Goal: Information Seeking & Learning: Check status

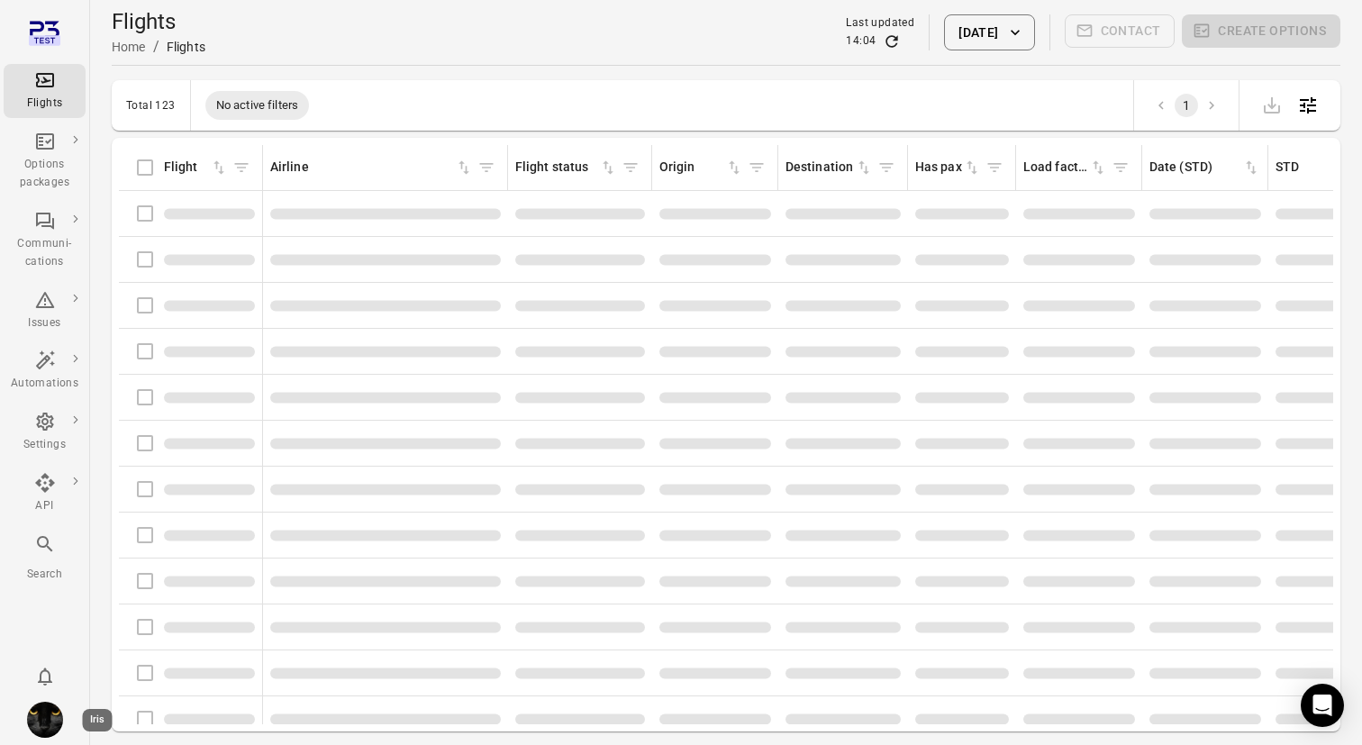
click at [42, 722] on img "Iris" at bounding box center [45, 720] width 36 height 36
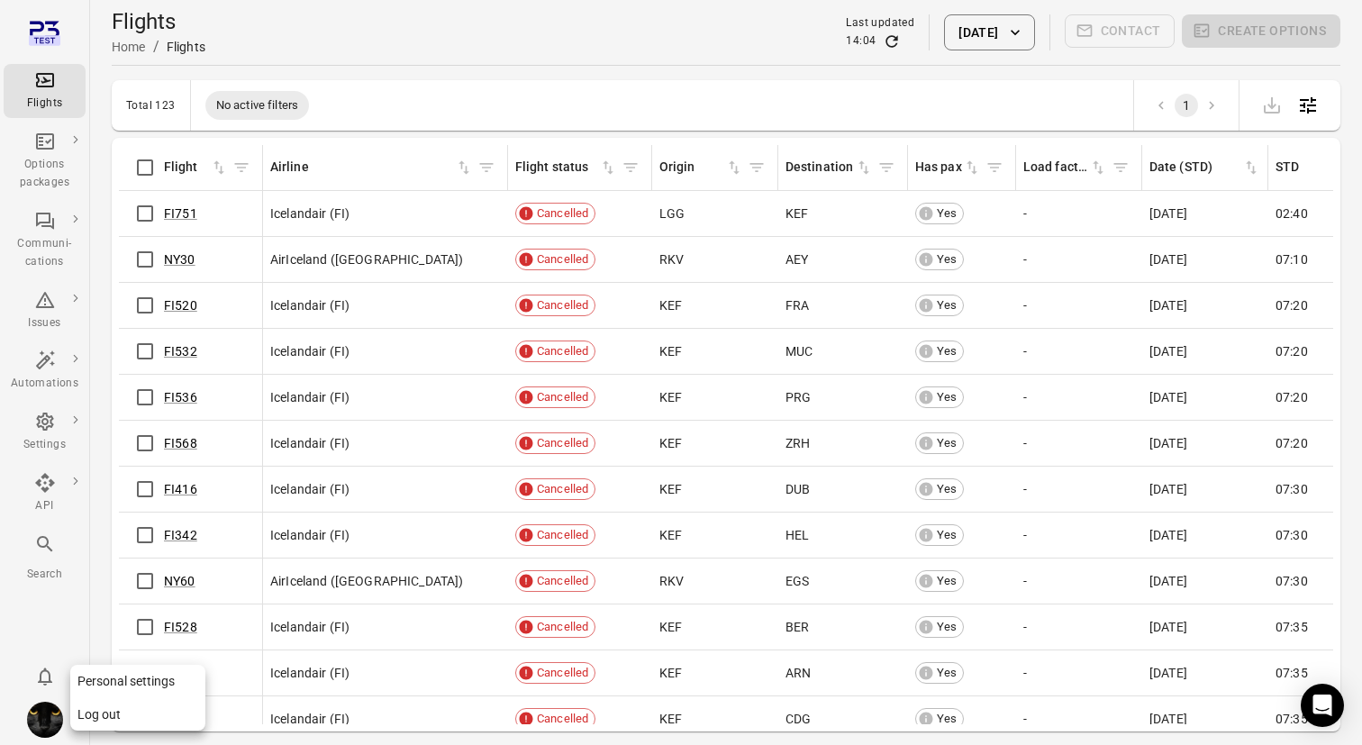
click at [114, 717] on button "Log out" at bounding box center [137, 714] width 135 height 33
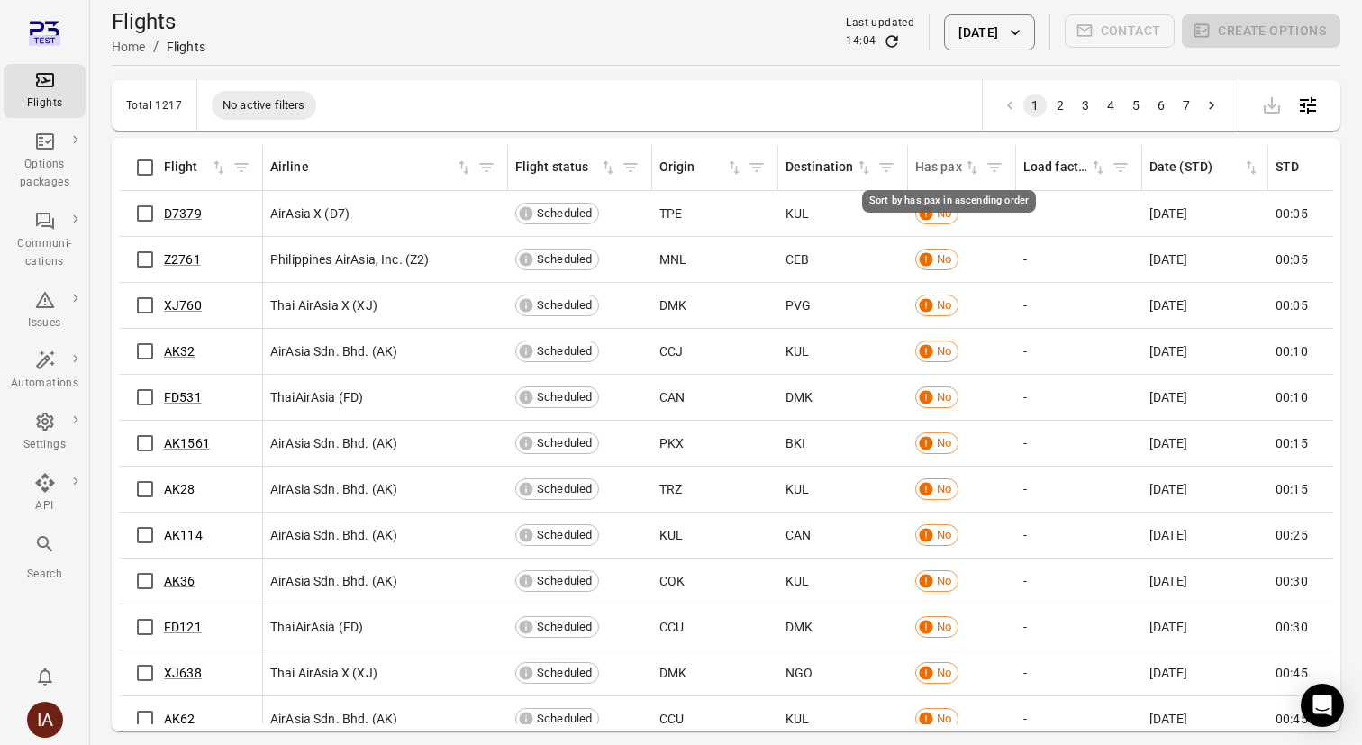
click at [973, 166] on icon "Sort by has pax in ascending order" at bounding box center [972, 168] width 11 height 14
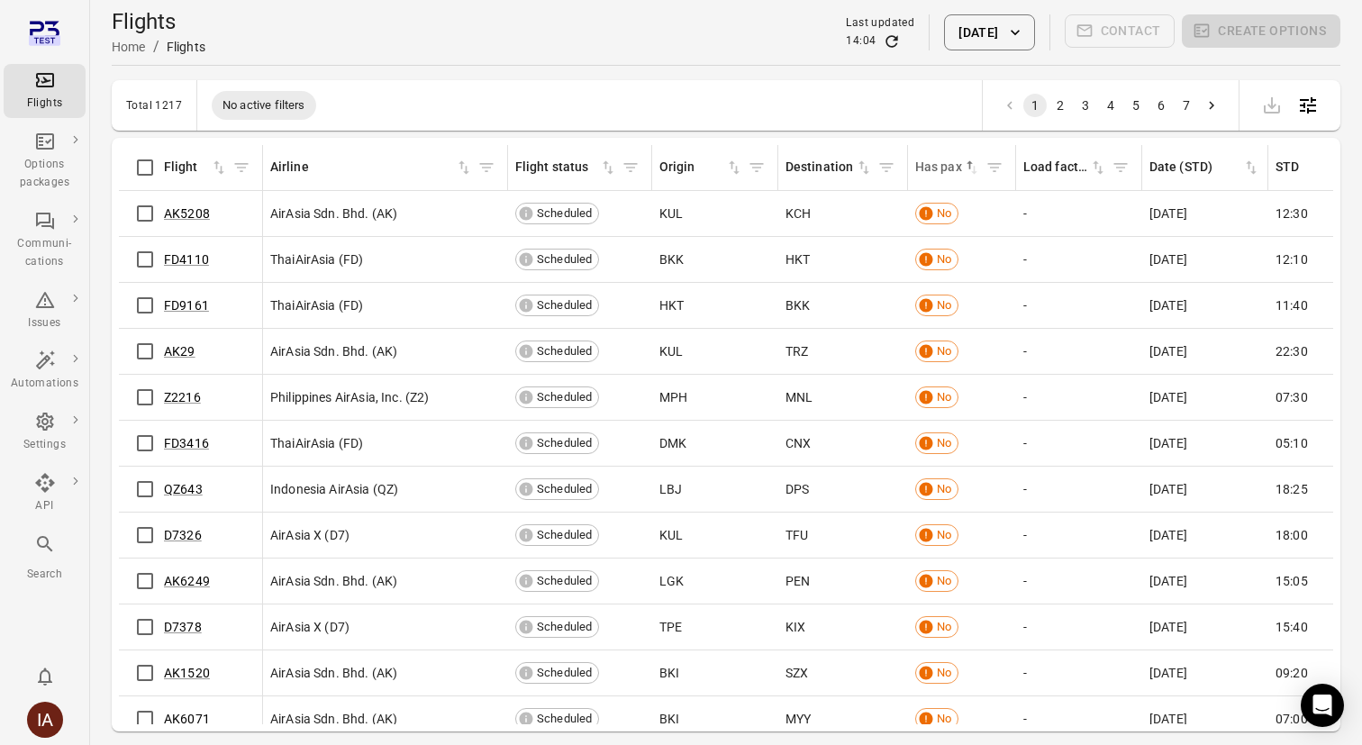
click at [979, 50] on div "Flights Home / Flights Last updated 14:04 15 Oct 2025 Contact Create options" at bounding box center [726, 32] width 1229 height 50
click at [974, 37] on button "15 Oct 2025" at bounding box center [989, 32] width 90 height 36
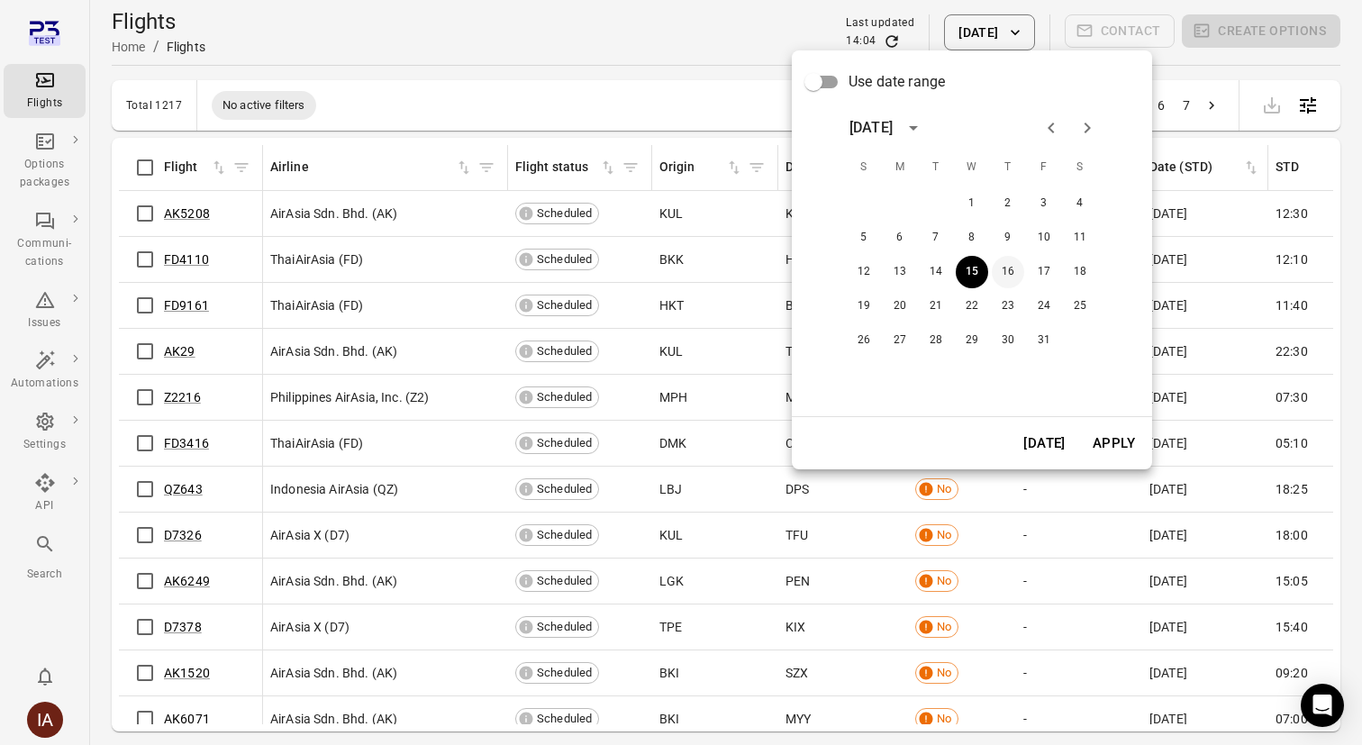
click at [1019, 276] on button "16" at bounding box center [1008, 272] width 32 height 32
click at [1127, 430] on button "Apply" at bounding box center [1114, 443] width 62 height 38
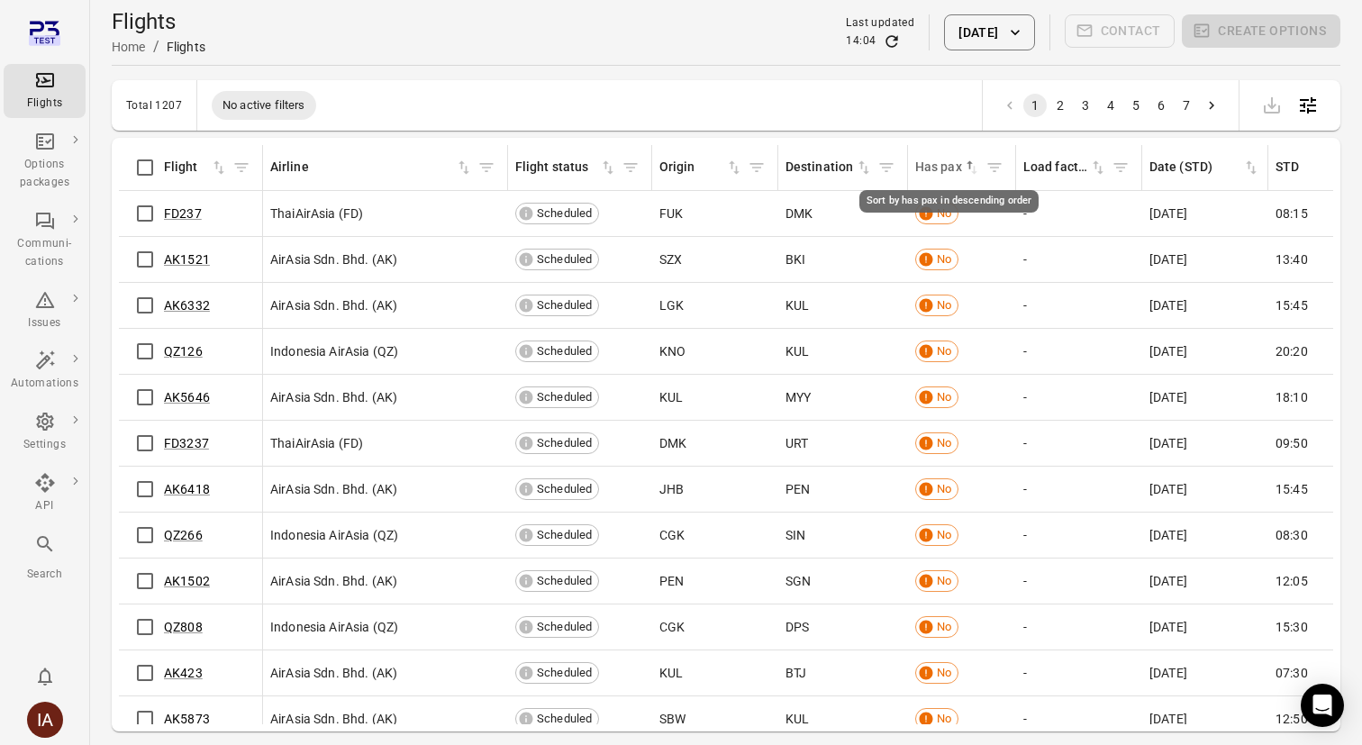
click at [965, 172] on icon "Sort by has pax in descending order" at bounding box center [972, 168] width 18 height 18
click at [965, 172] on icon "Cancel sorting for has pax" at bounding box center [972, 168] width 18 height 18
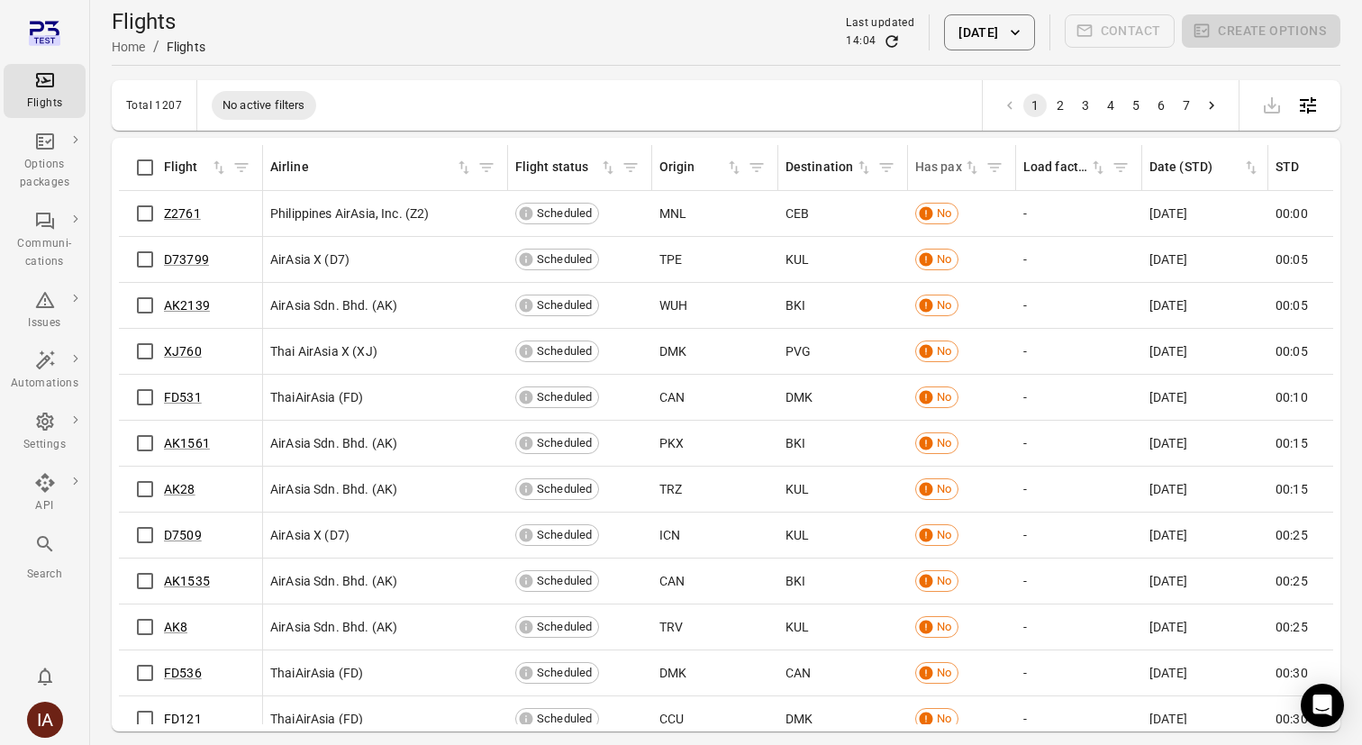
click at [991, 29] on button "16 Oct 2025" at bounding box center [989, 32] width 90 height 36
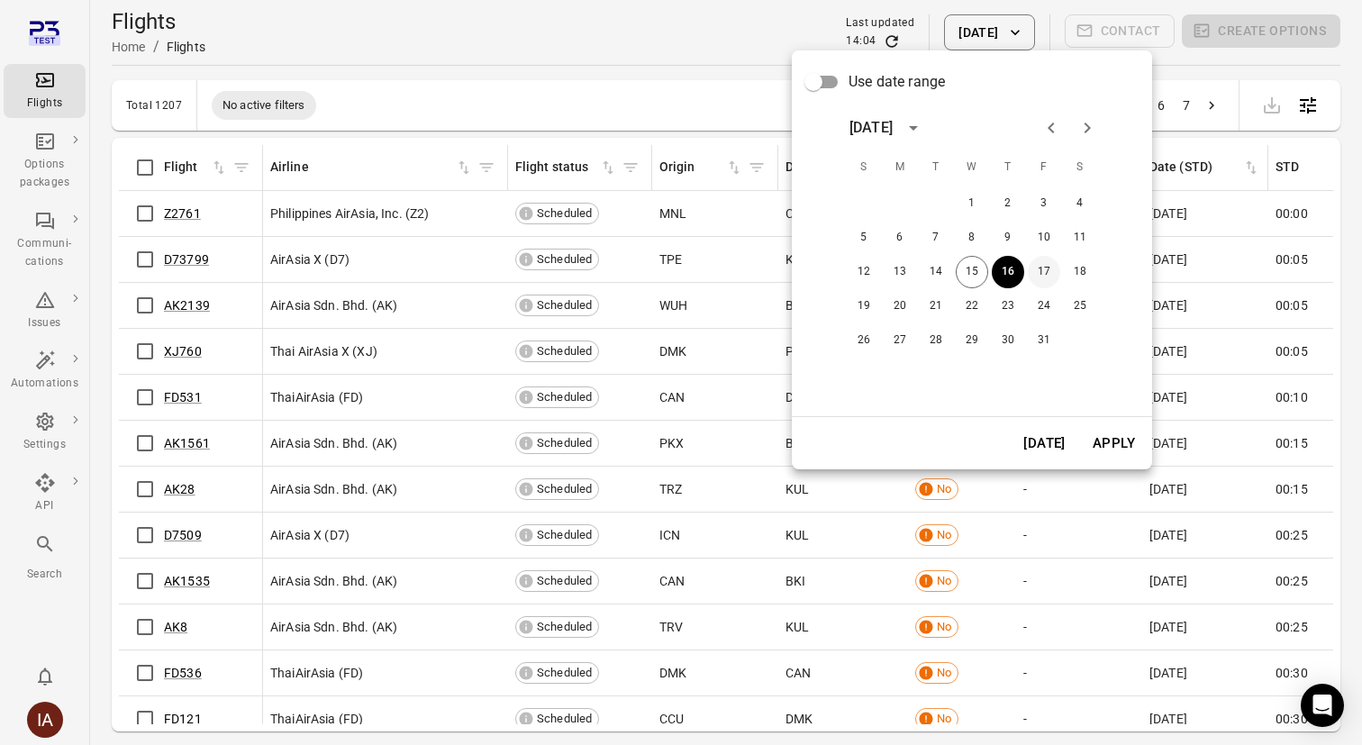
click at [1054, 280] on button "17" at bounding box center [1044, 272] width 32 height 32
click at [1123, 445] on button "Apply" at bounding box center [1114, 443] width 62 height 38
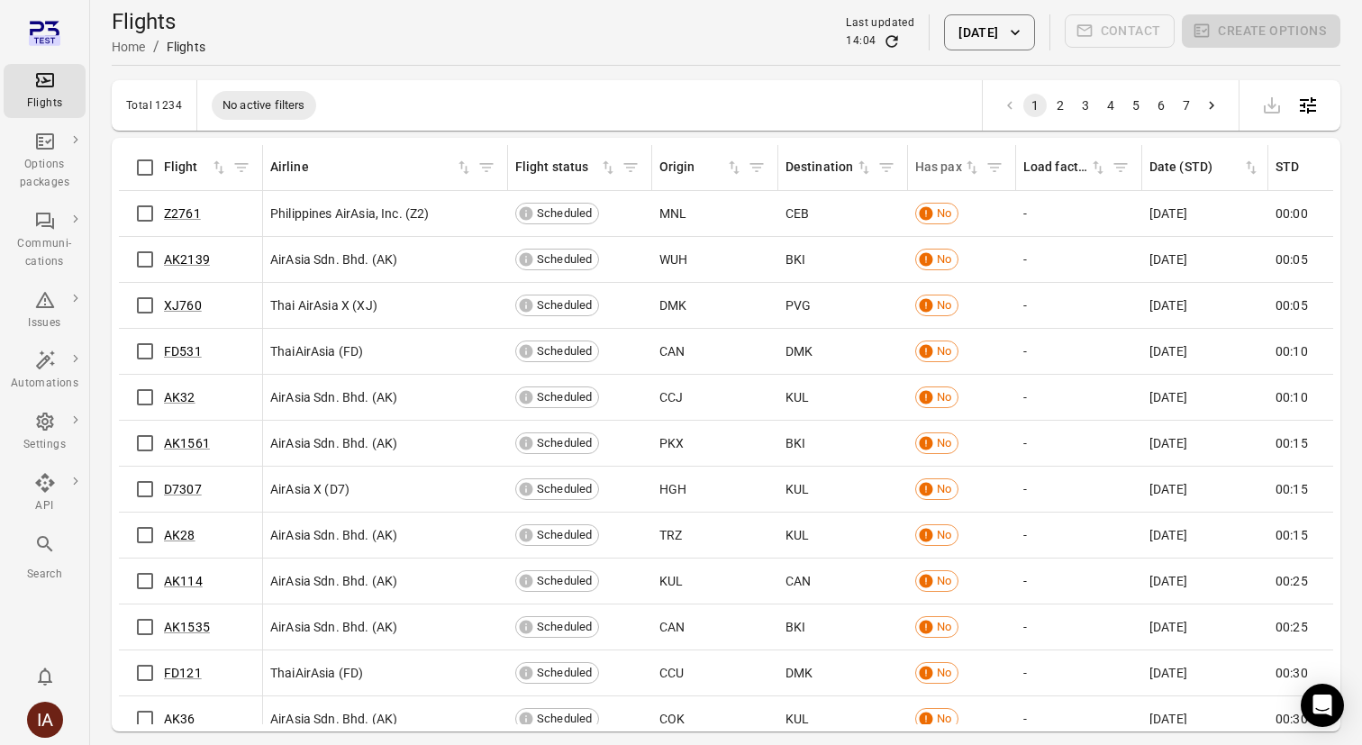
click at [969, 166] on icon "Sort by has pax in ascending order" at bounding box center [972, 168] width 11 height 14
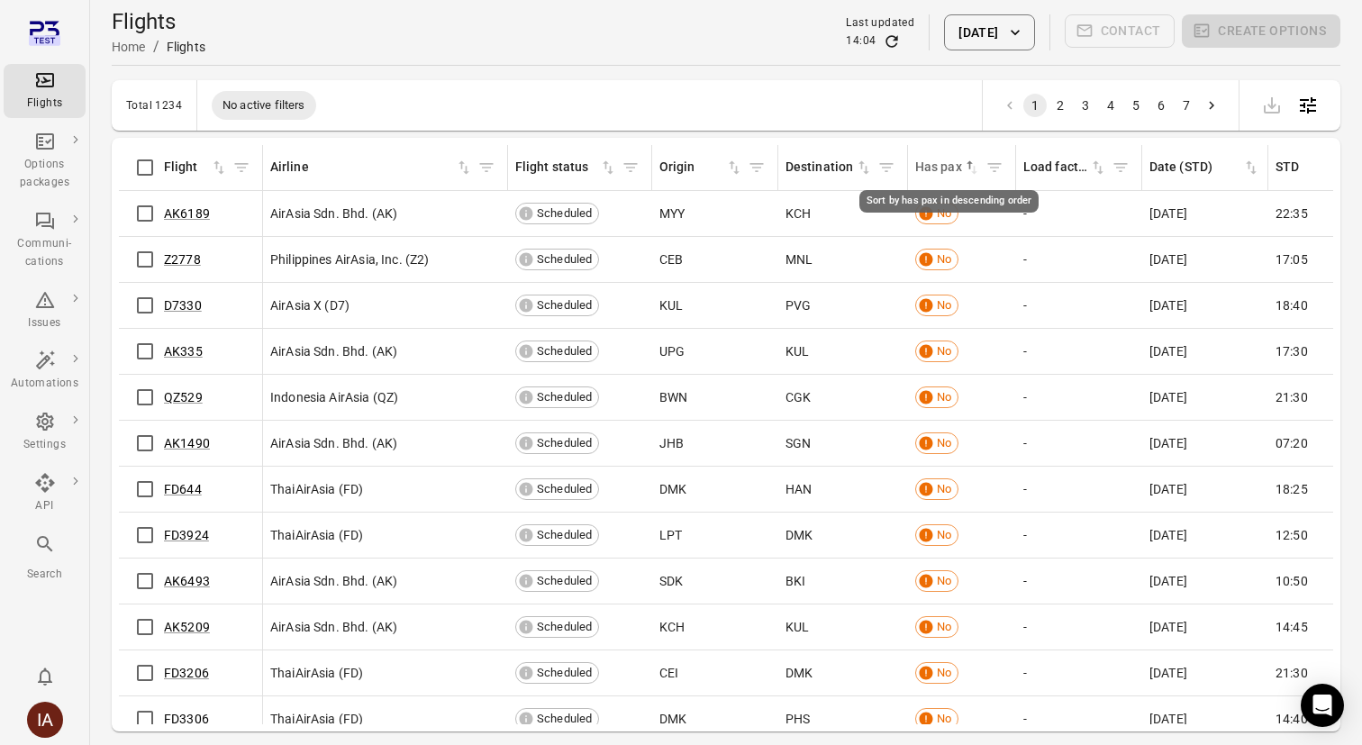
click at [969, 166] on icon "Sort by has pax in descending order" at bounding box center [970, 165] width 6 height 8
click at [983, 32] on button "17 Oct 2025" at bounding box center [989, 32] width 90 height 36
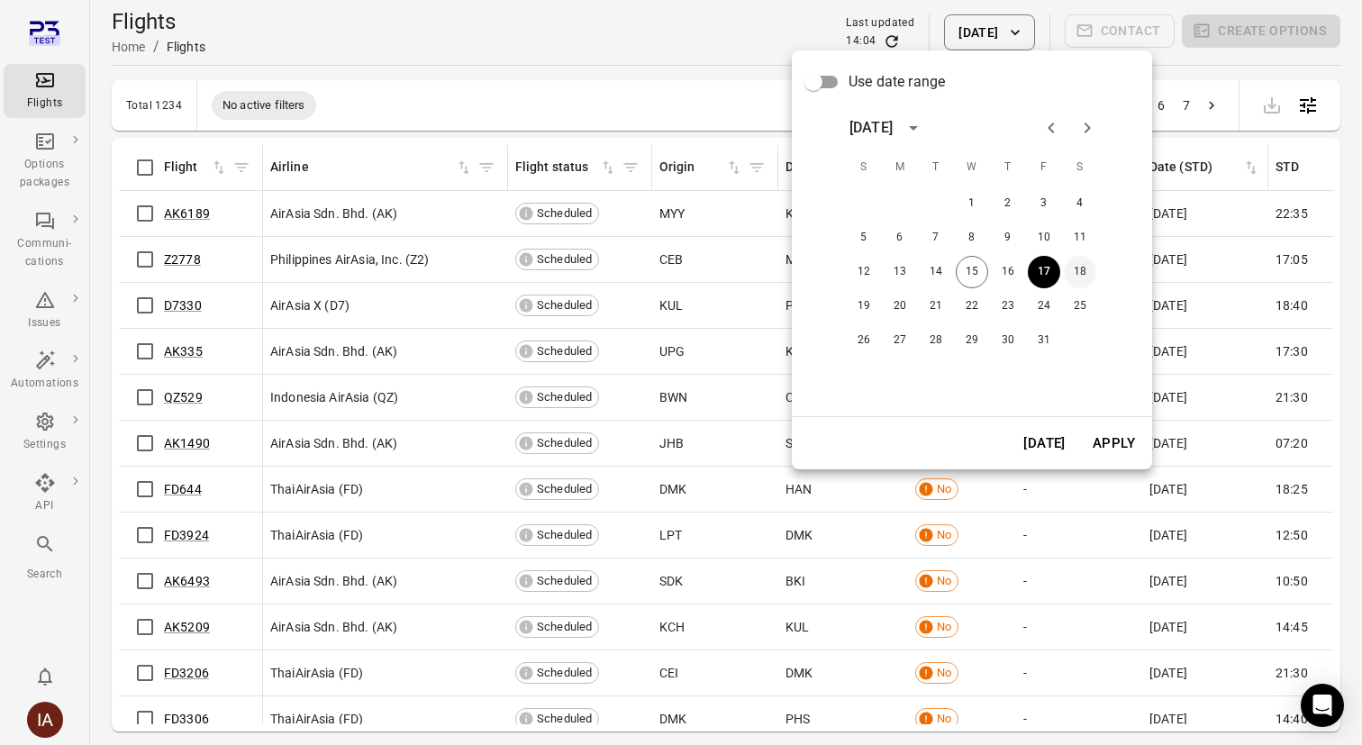
click at [1078, 256] on button "18" at bounding box center [1080, 272] width 32 height 32
click at [1114, 444] on button "Apply" at bounding box center [1114, 443] width 62 height 38
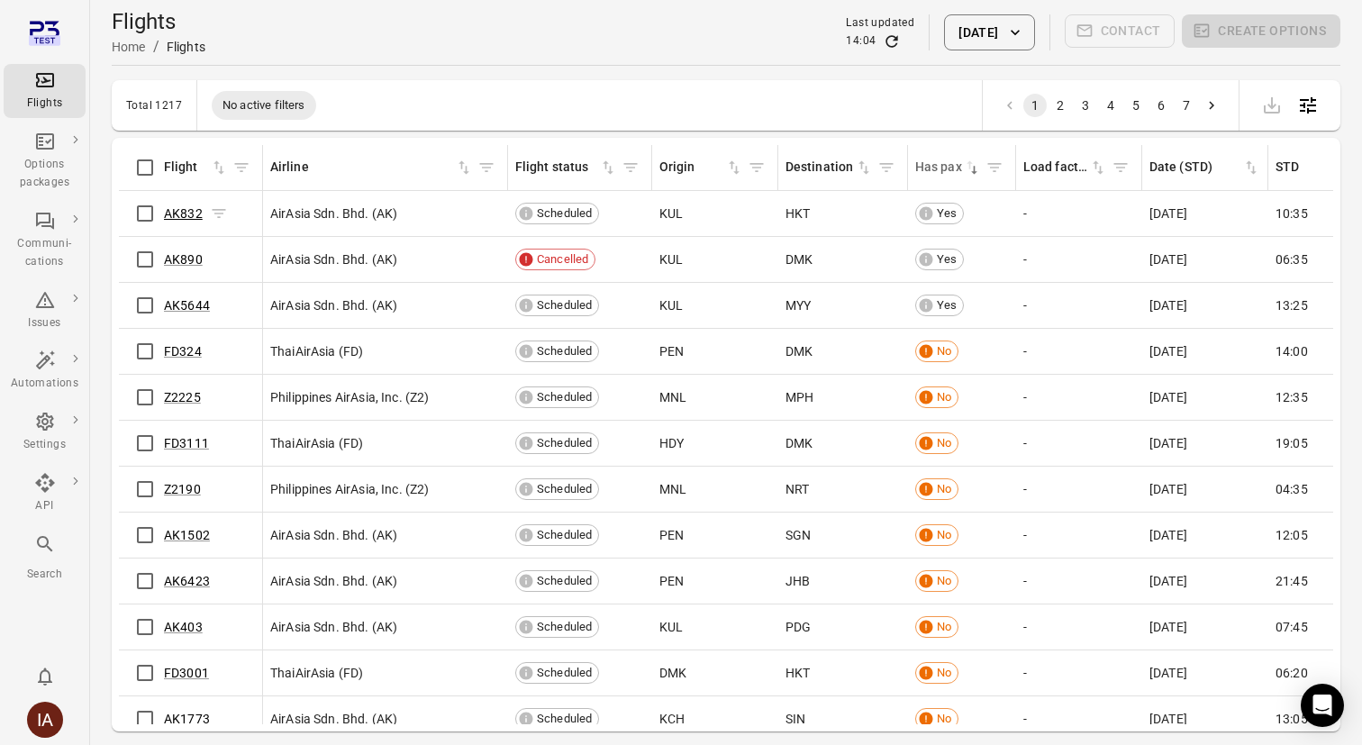
click at [189, 213] on link "AK832" at bounding box center [183, 213] width 39 height 14
click at [182, 262] on link "AK890" at bounding box center [183, 259] width 39 height 14
click at [185, 301] on link "AK5644" at bounding box center [187, 305] width 46 height 14
click at [1013, 24] on icon "button" at bounding box center [1015, 32] width 18 height 18
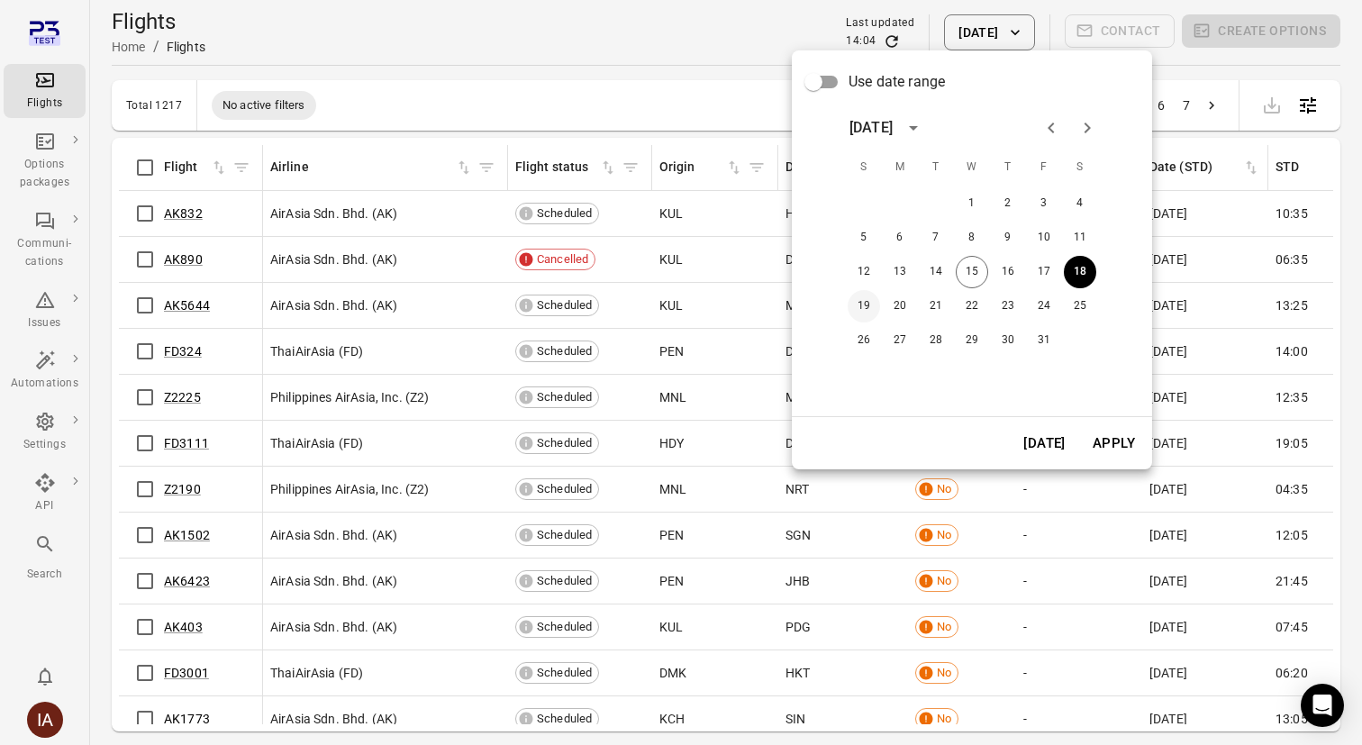
click at [864, 300] on button "19" at bounding box center [864, 306] width 32 height 32
click at [1125, 455] on button "Apply" at bounding box center [1114, 443] width 62 height 38
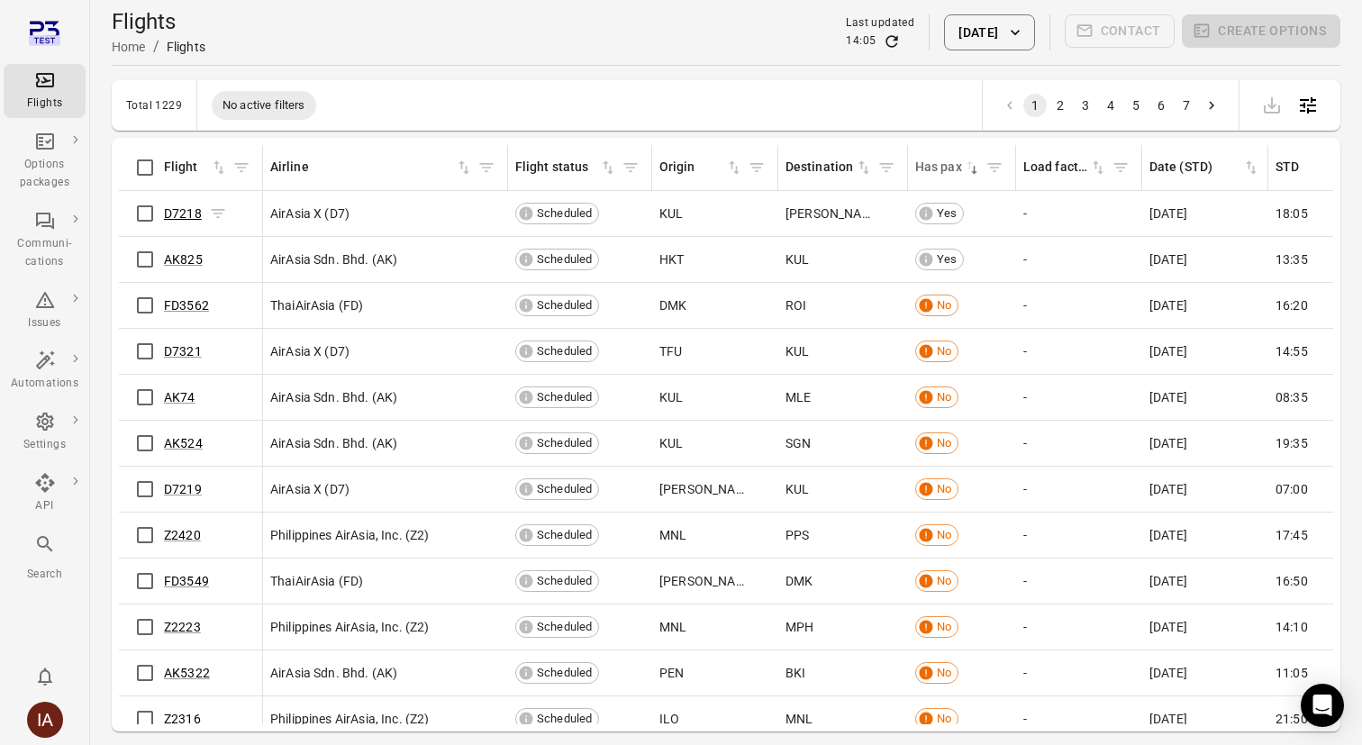
click at [185, 215] on link "D7218" at bounding box center [183, 213] width 38 height 14
click at [185, 259] on link "AK825" at bounding box center [183, 259] width 39 height 14
click at [986, 24] on button "19 Oct 2025" at bounding box center [989, 32] width 90 height 36
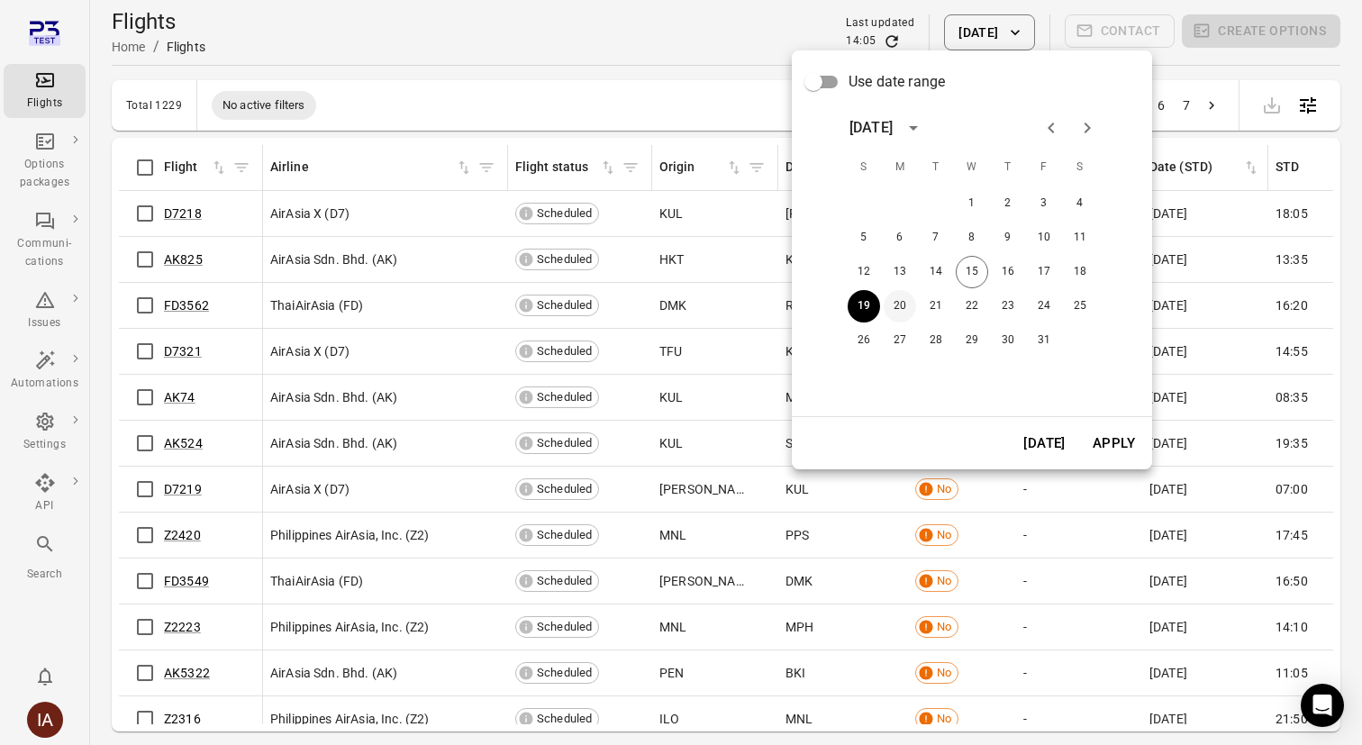
click at [899, 307] on button "20" at bounding box center [900, 306] width 32 height 32
click at [1120, 436] on button "Apply" at bounding box center [1114, 443] width 62 height 38
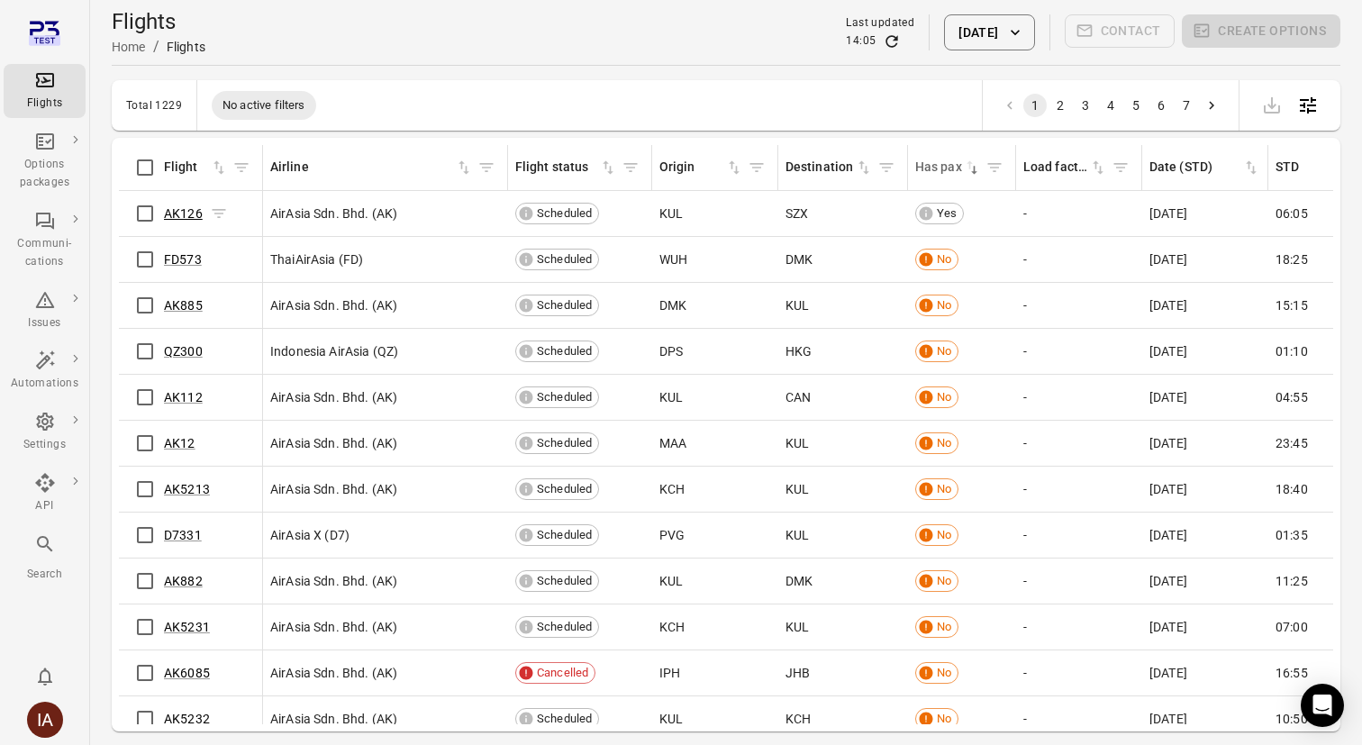
click at [187, 214] on link "AK126" at bounding box center [183, 213] width 39 height 14
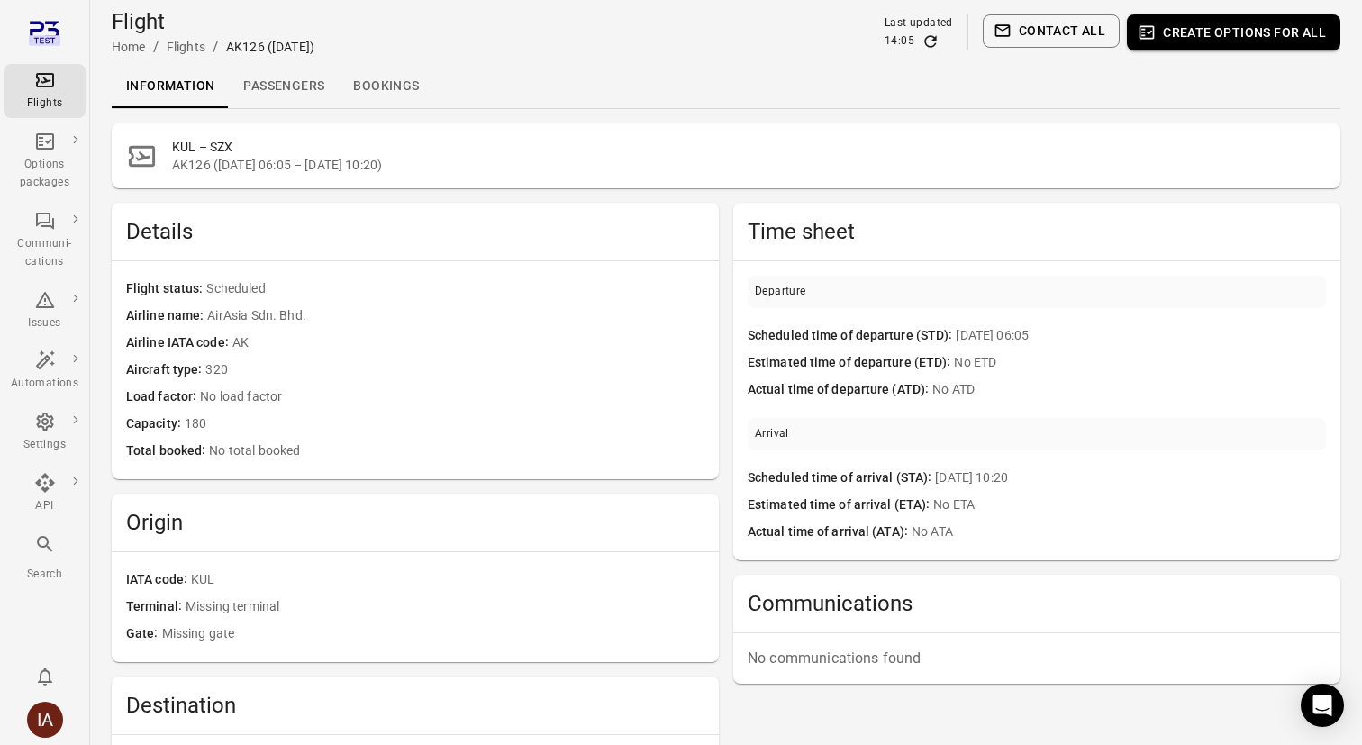
click at [295, 86] on link "Passengers" at bounding box center [284, 86] width 110 height 43
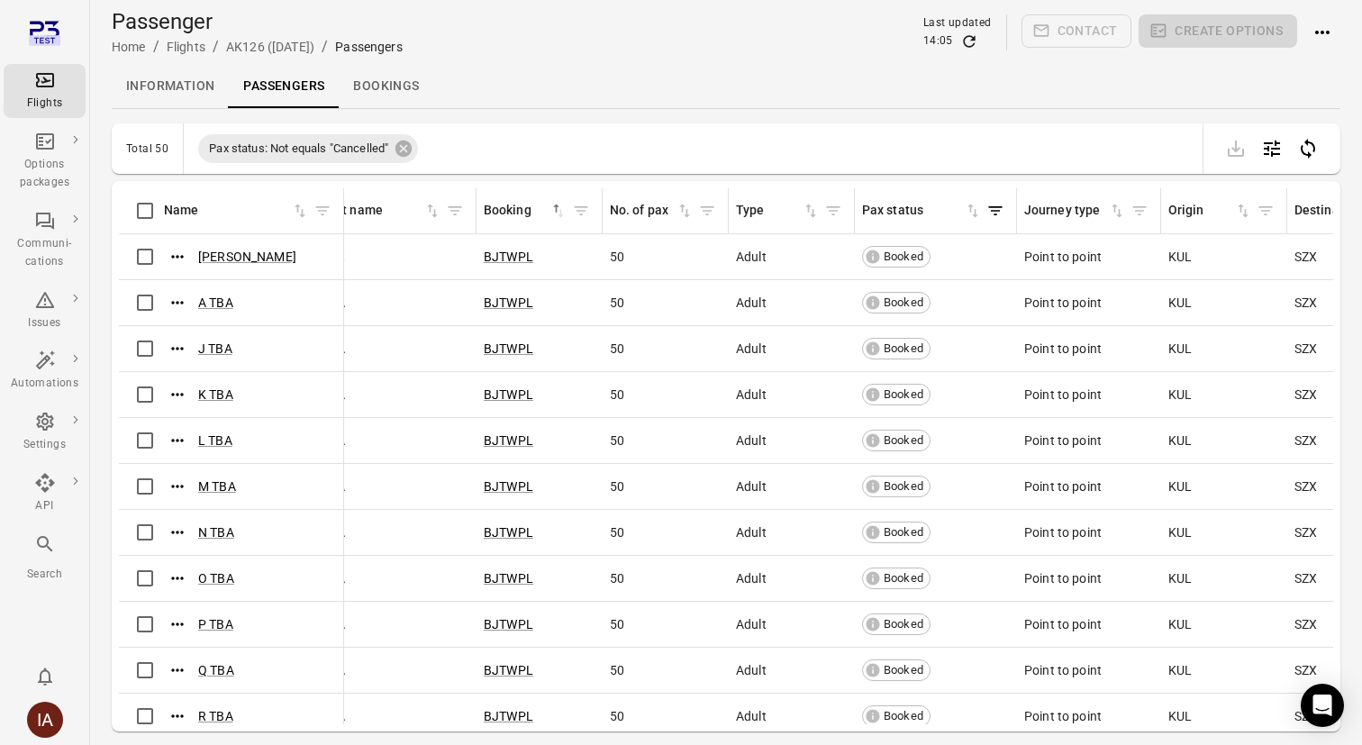
scroll to position [0, 386]
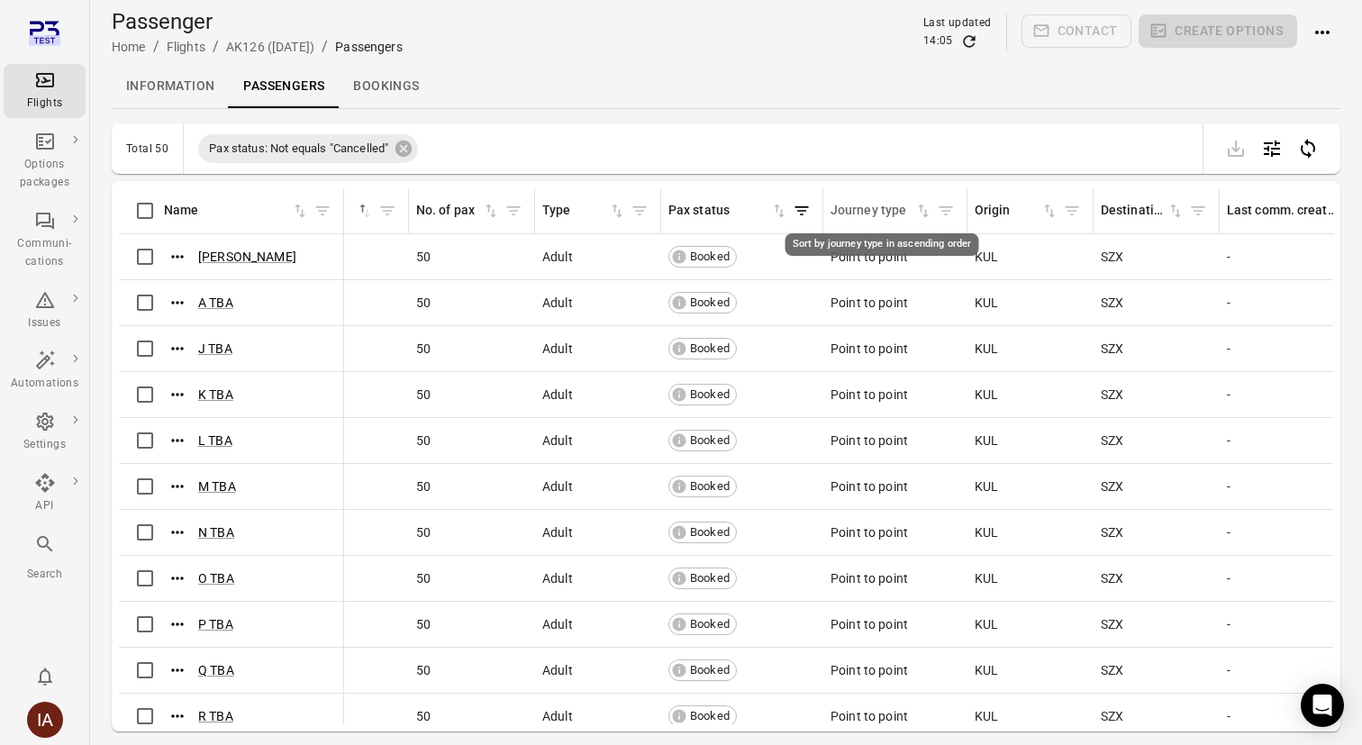
click at [929, 211] on icon "Sort by journey type in ascending order" at bounding box center [923, 211] width 18 height 18
click at [922, 218] on icon "Sort by journey type in descending order" at bounding box center [923, 211] width 18 height 18
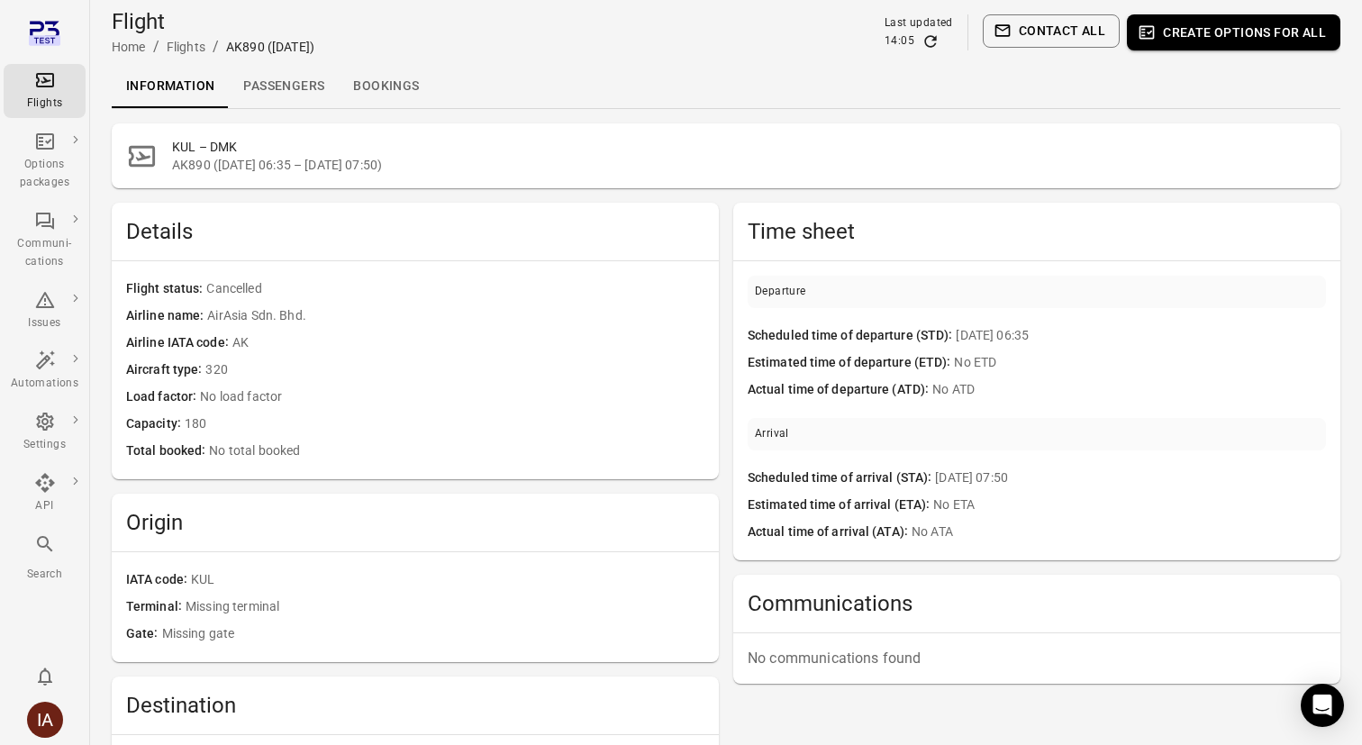
click at [274, 73] on link "Passengers" at bounding box center [284, 86] width 110 height 43
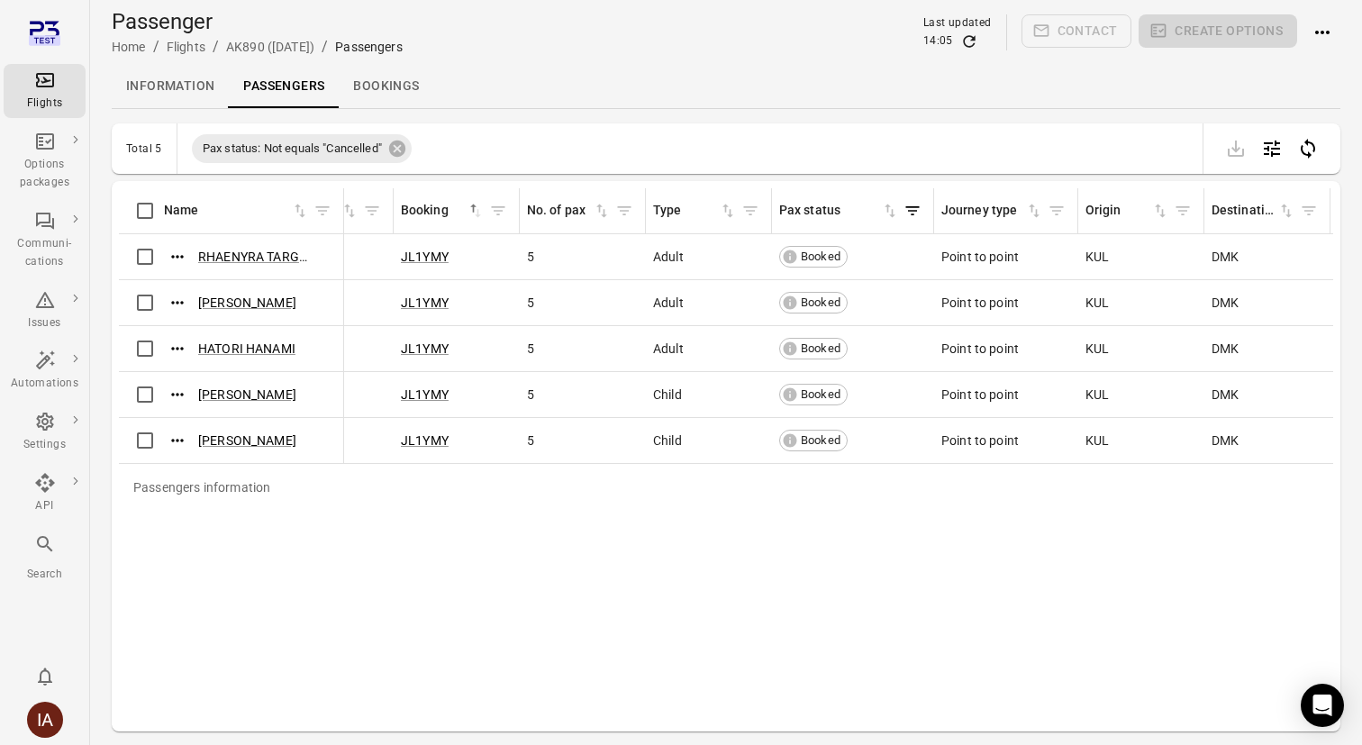
scroll to position [0, 332]
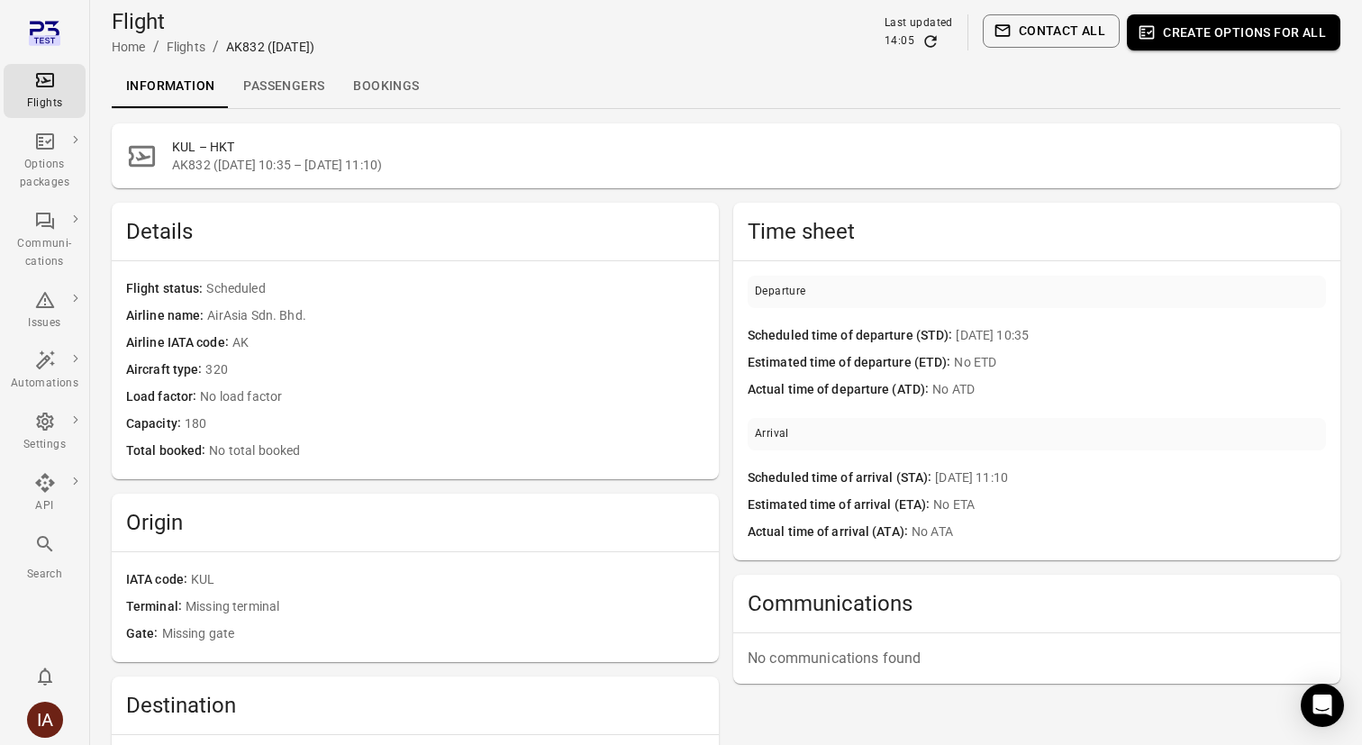
click at [307, 74] on link "Passengers" at bounding box center [284, 86] width 110 height 43
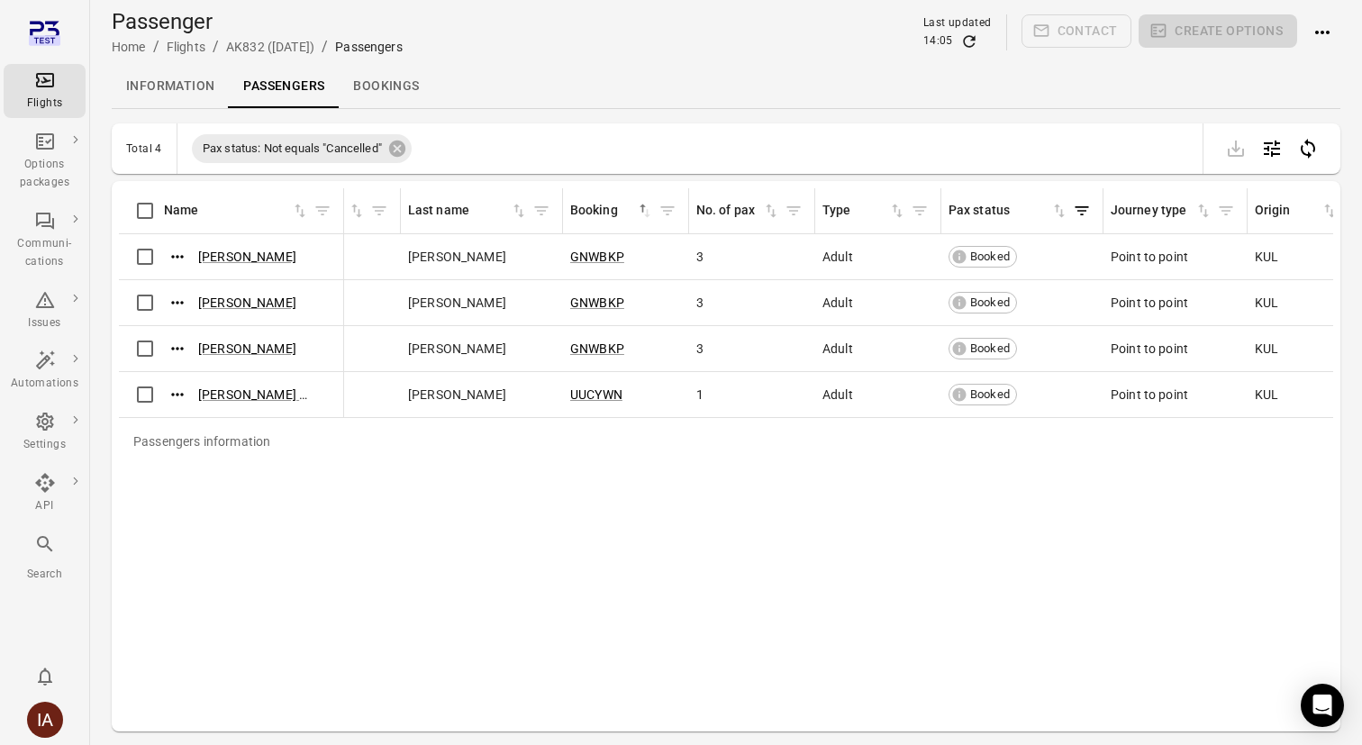
scroll to position [0, 204]
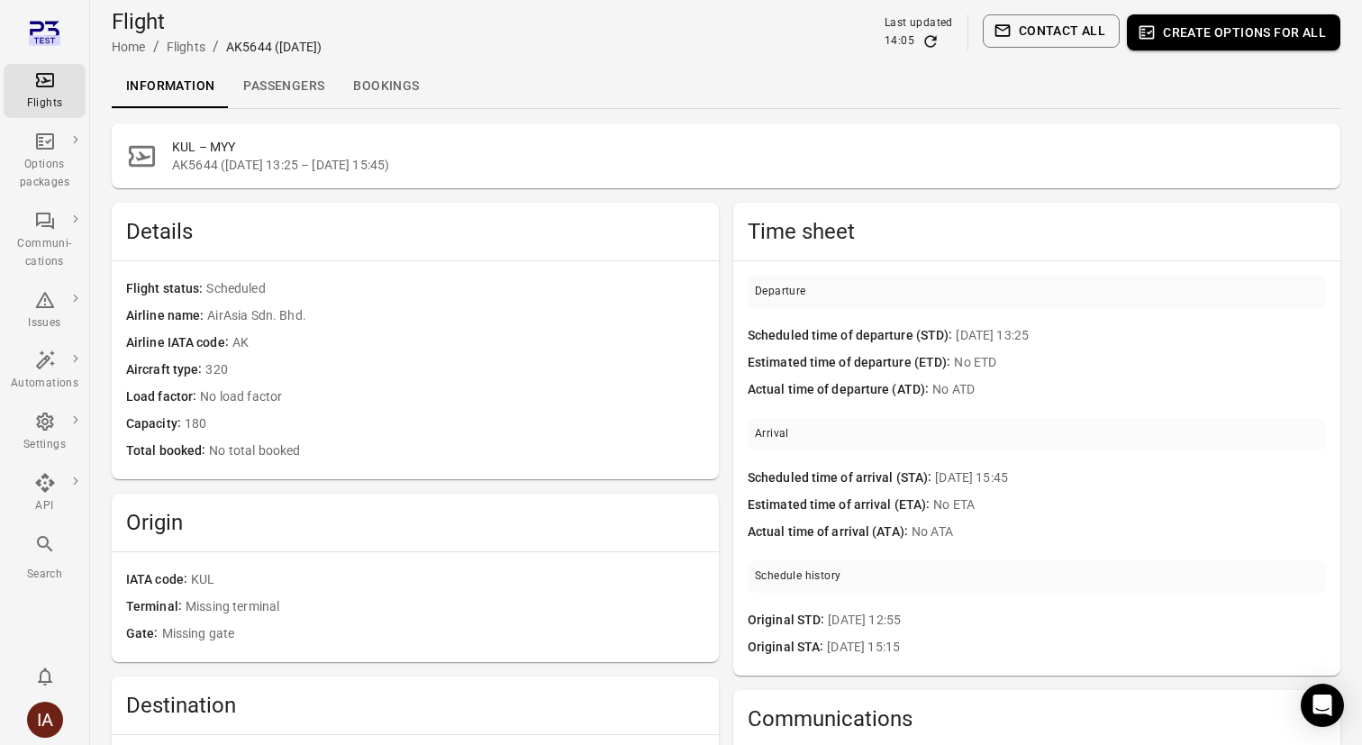
click at [286, 87] on link "Passengers" at bounding box center [284, 86] width 110 height 43
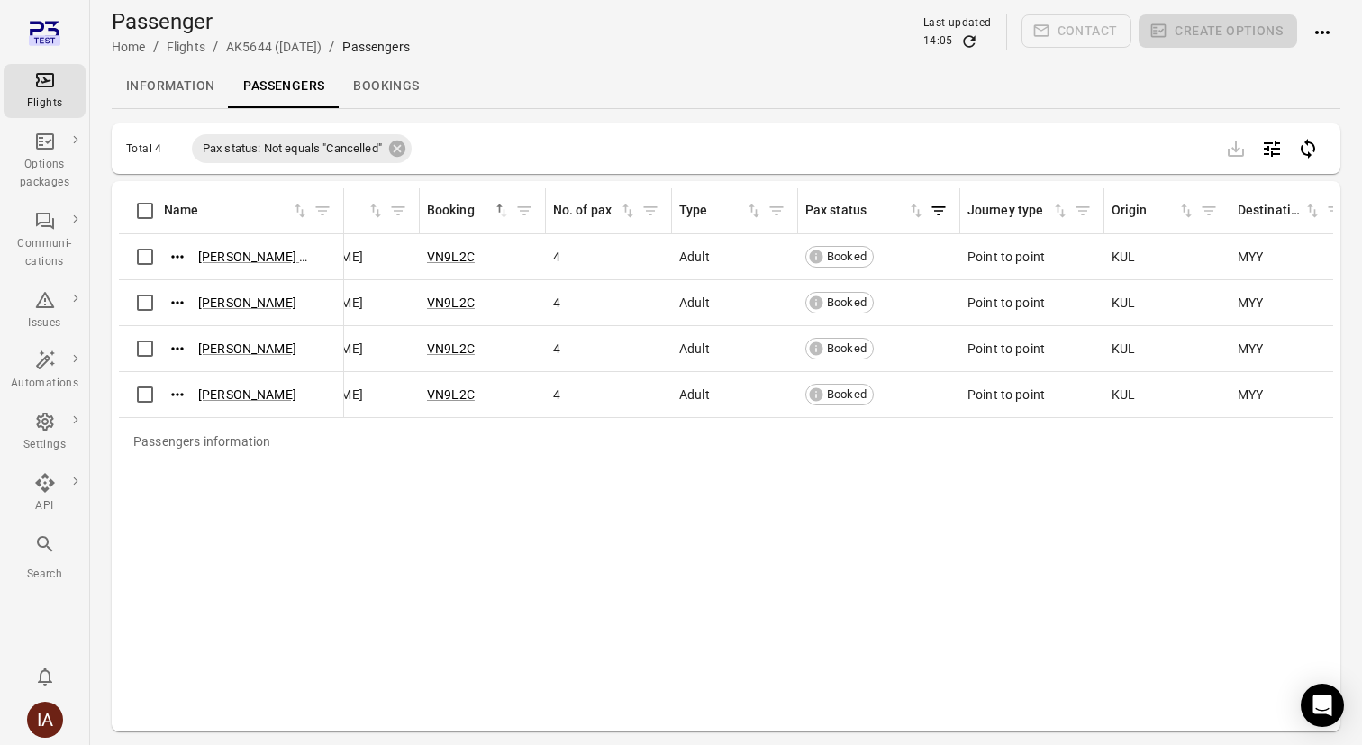
scroll to position [0, 339]
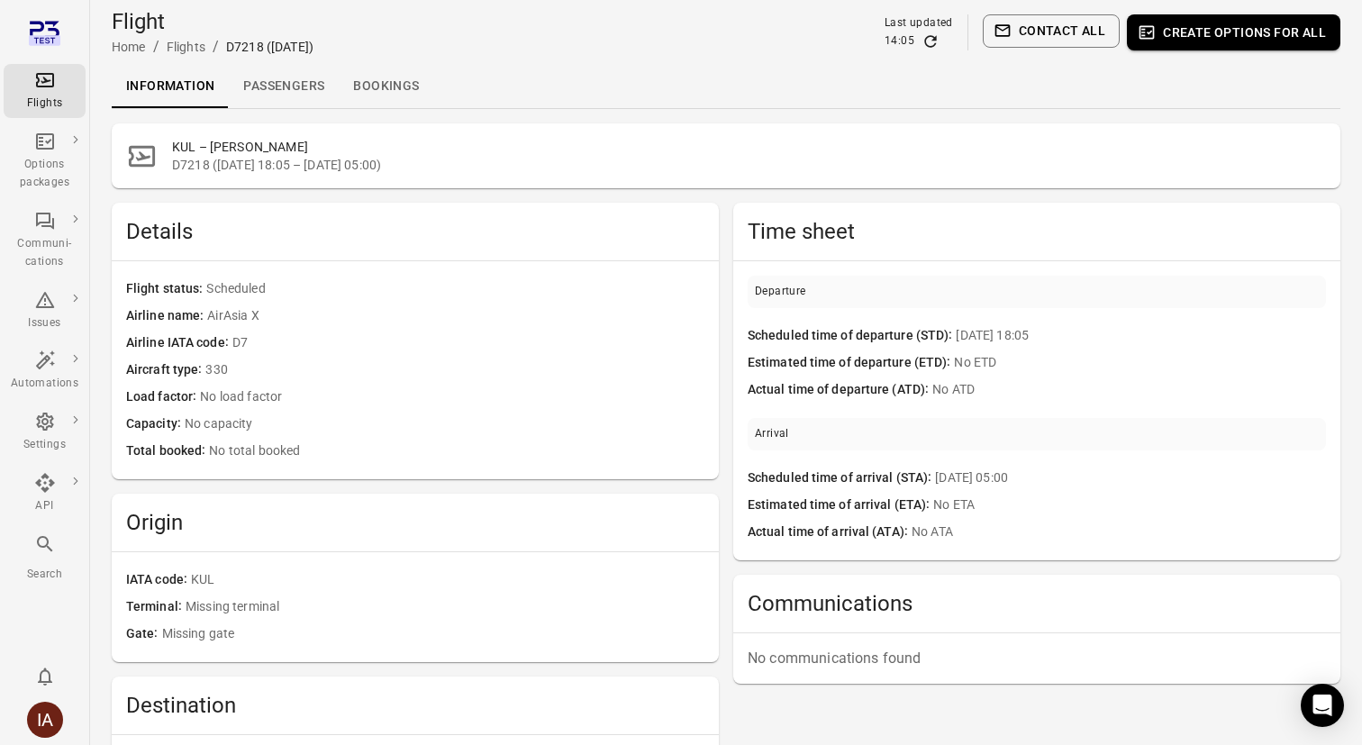
click at [264, 92] on link "Passengers" at bounding box center [284, 86] width 110 height 43
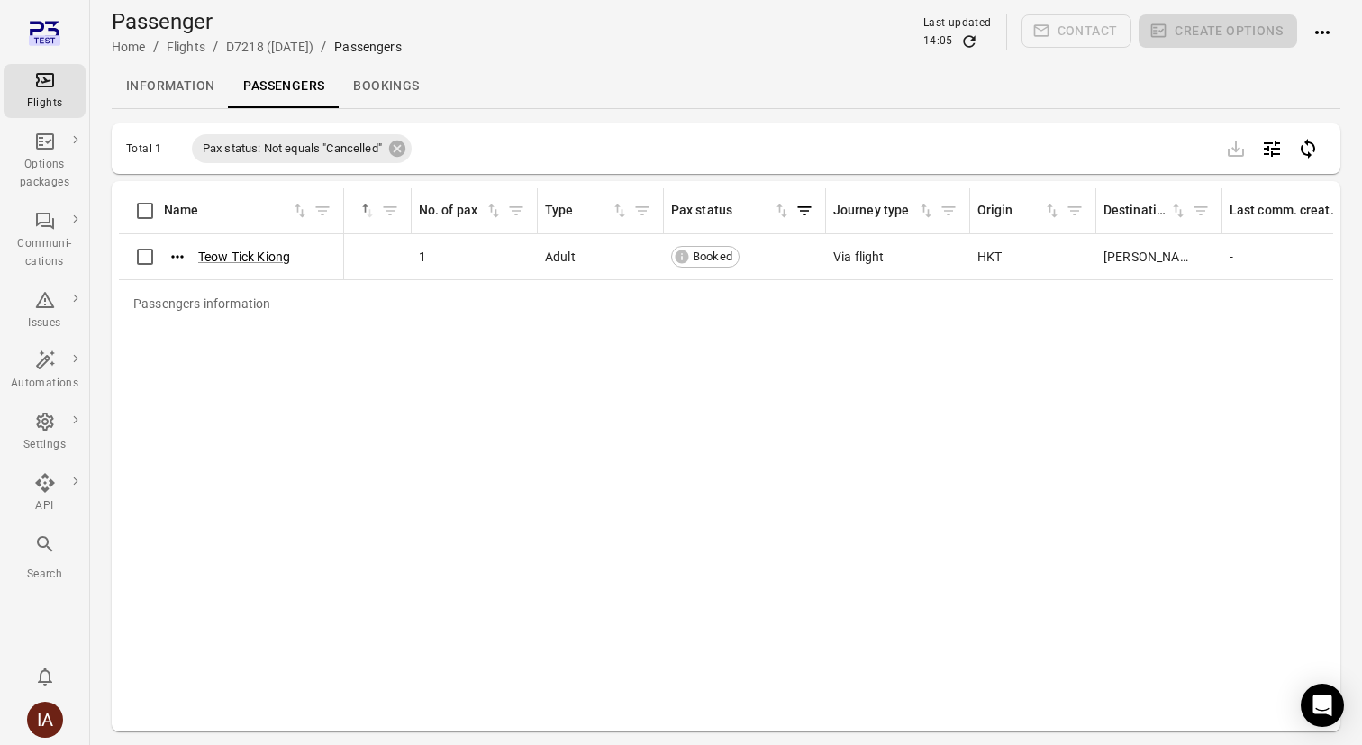
scroll to position [0, 513]
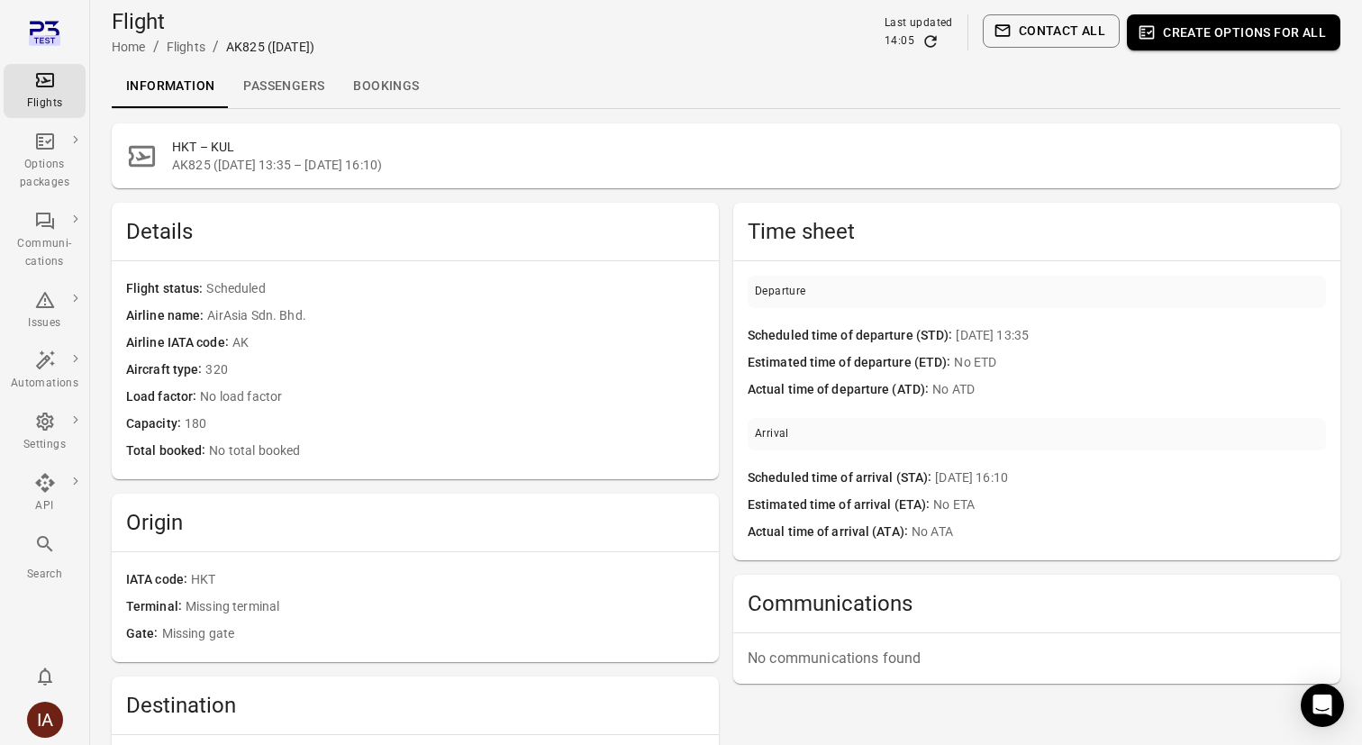
click at [302, 77] on link "Passengers" at bounding box center [284, 86] width 110 height 43
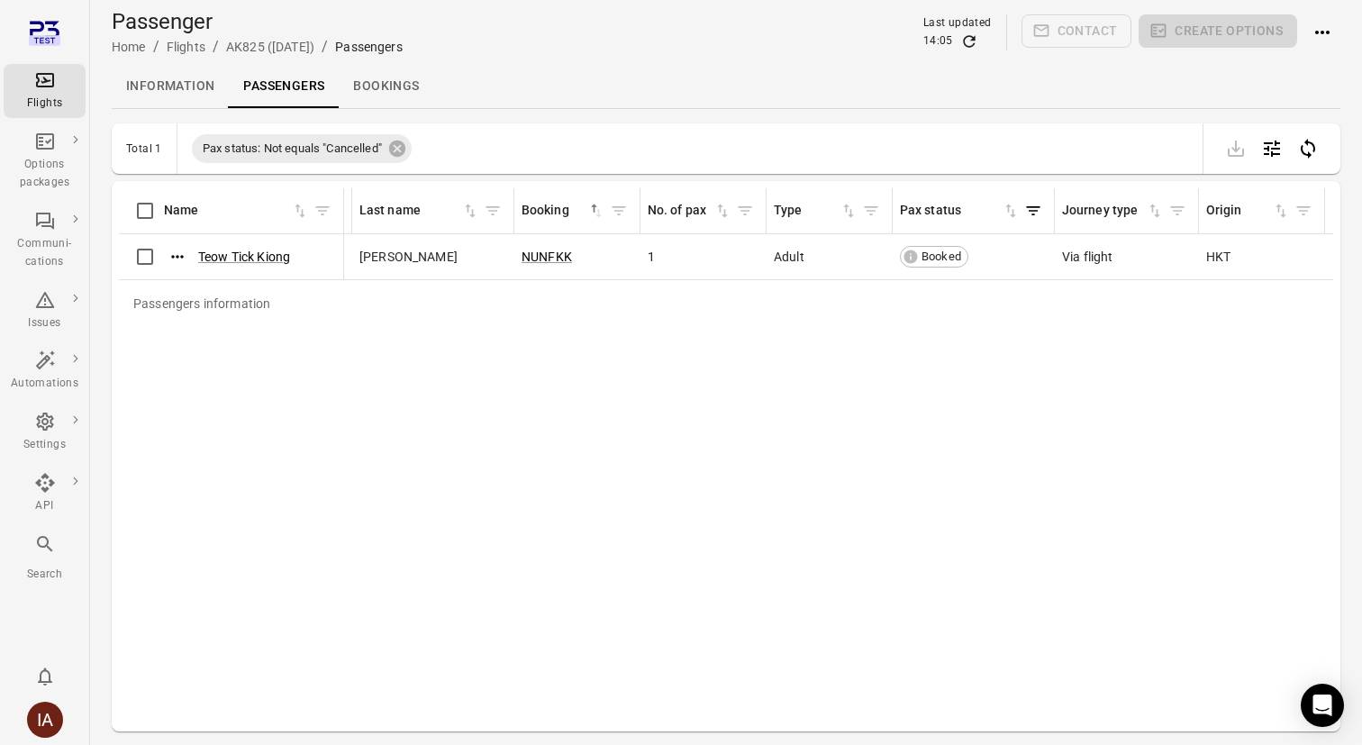
scroll to position [0, 280]
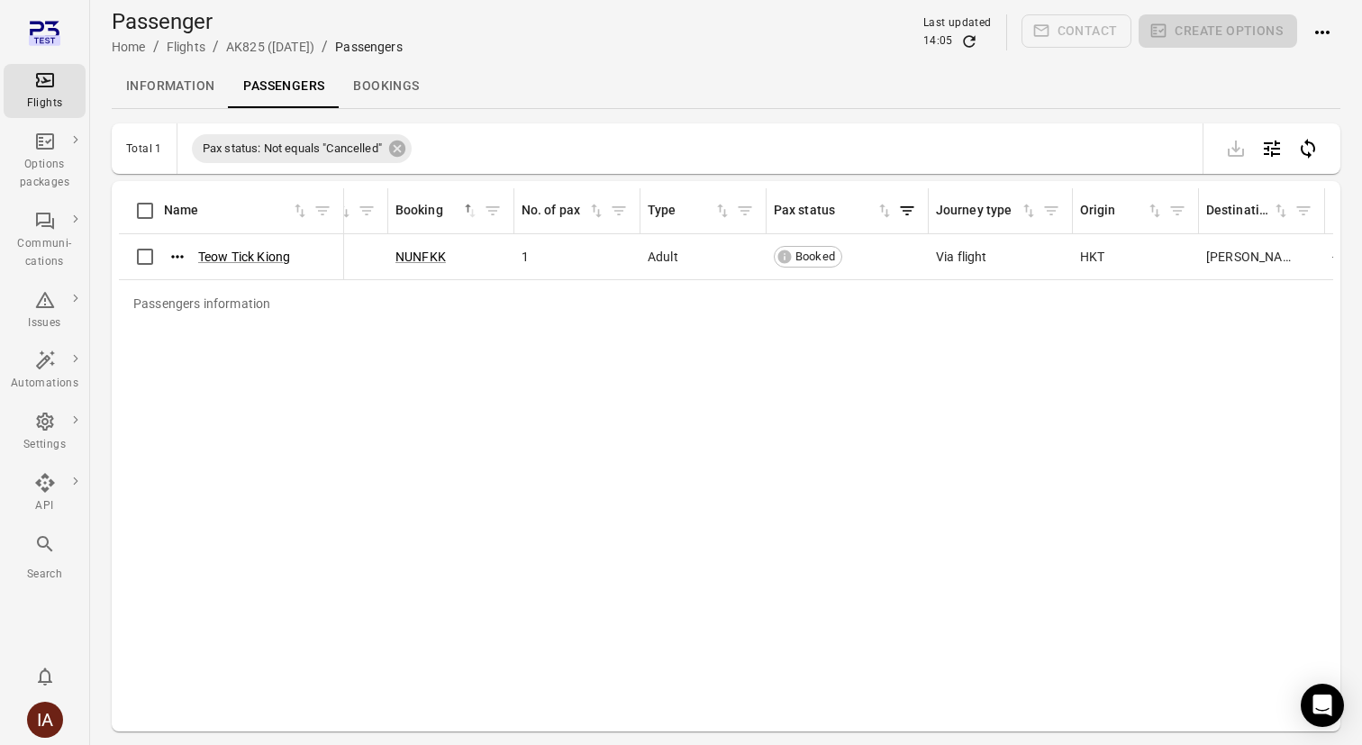
click at [625, 468] on div "Passengers information Name First name Last name Booking sorted ascending No. o…" at bounding box center [726, 456] width 1214 height 536
